Goal: Information Seeking & Learning: Check status

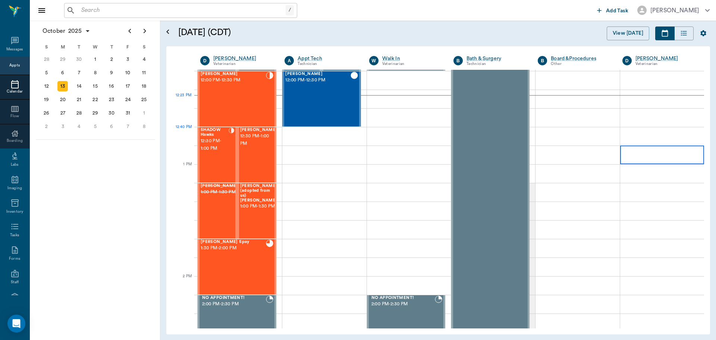
scroll to position [486, 0]
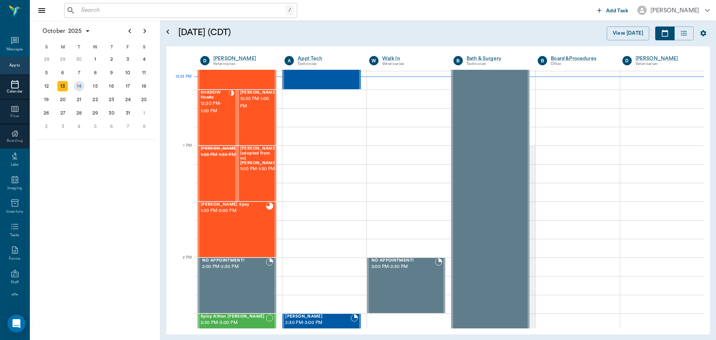
click at [78, 85] on div "14" at bounding box center [79, 86] width 10 height 10
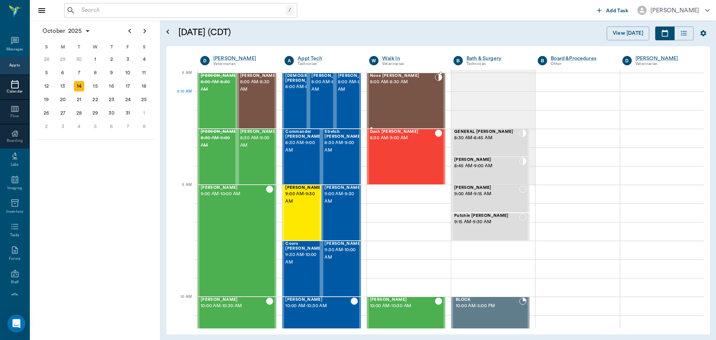
click at [403, 104] on div "Nova [PERSON_NAME] 8:00 AM - 8:30 AM" at bounding box center [402, 100] width 65 height 54
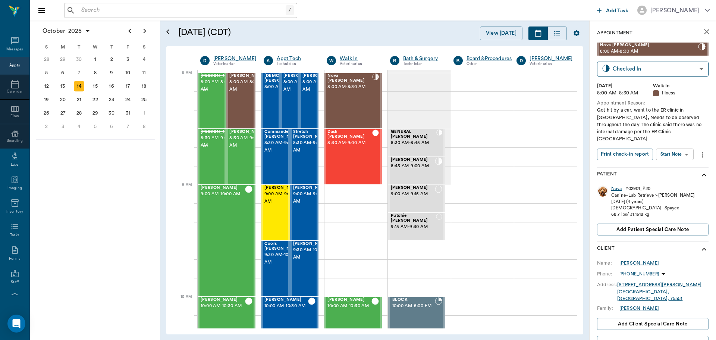
click at [616, 185] on div "Nova" at bounding box center [616, 188] width 11 height 6
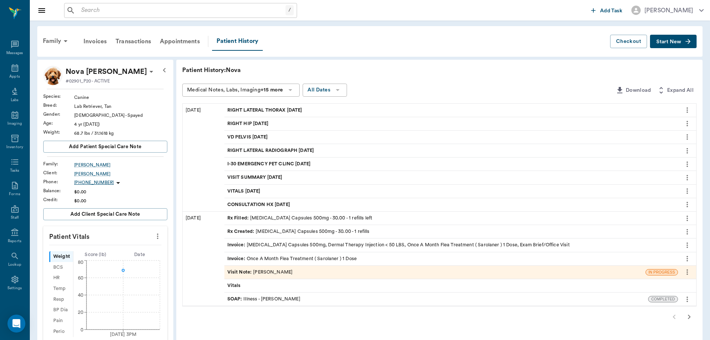
click at [275, 202] on span "CONSULTATION HX [DATE]" at bounding box center [259, 204] width 64 height 7
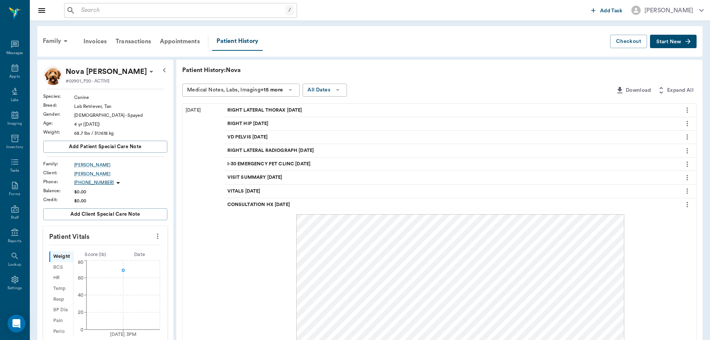
click at [275, 202] on span "CONSULTATION HX [DATE]" at bounding box center [259, 204] width 64 height 7
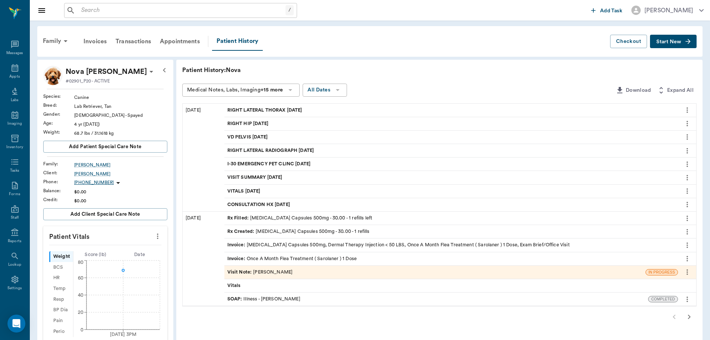
click at [276, 201] on span "CONSULTATION HX [DATE]" at bounding box center [259, 204] width 64 height 7
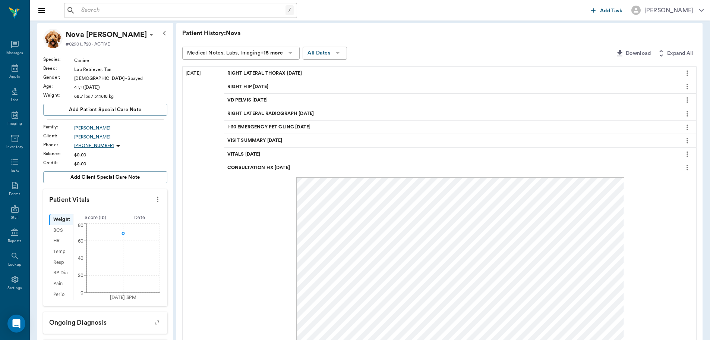
scroll to position [37, 0]
click at [262, 151] on span "VITALS [DATE]" at bounding box center [244, 153] width 35 height 7
click at [266, 134] on div "VISIT SUMMARY [DATE]" at bounding box center [451, 139] width 454 height 13
click at [276, 114] on span "RIGHT LATERAL RADIOGRAPH [DATE]" at bounding box center [271, 113] width 88 height 7
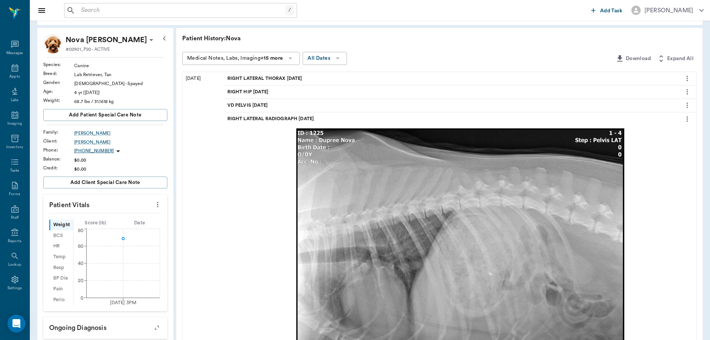
scroll to position [0, 0]
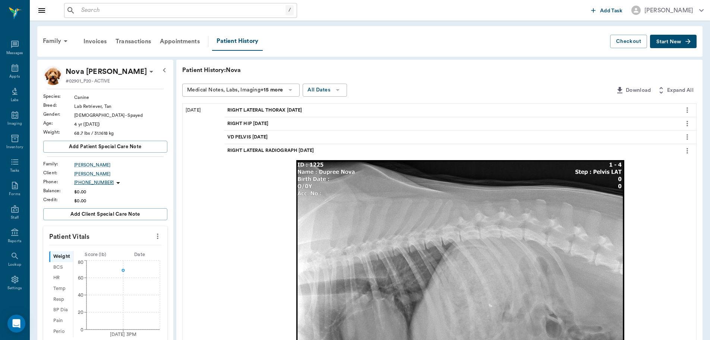
click at [264, 135] on span "VD PELVIS [DATE]" at bounding box center [248, 136] width 42 height 7
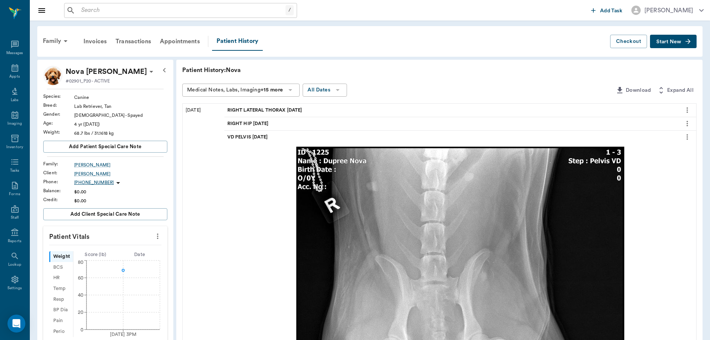
click at [269, 107] on span "RIGHT LATERAL THORAX [DATE]" at bounding box center [265, 110] width 76 height 7
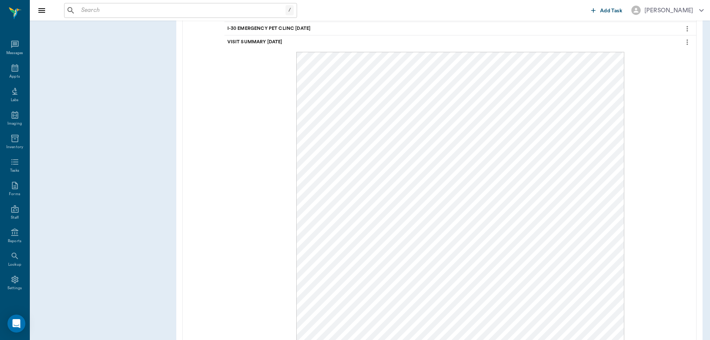
scroll to position [1006, 0]
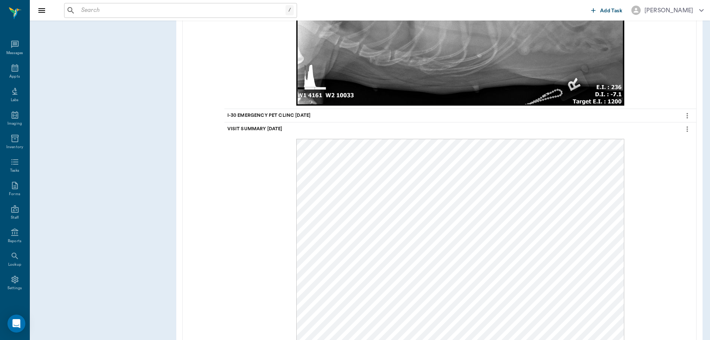
click at [272, 114] on span "I-30 EMERGENCY PET CLINC [DATE]" at bounding box center [269, 115] width 85 height 7
drag, startPoint x: 262, startPoint y: 187, endPoint x: 260, endPoint y: 183, distance: 4.7
click at [262, 186] on div at bounding box center [460, 326] width 466 height 403
